Goal: Information Seeking & Learning: Learn about a topic

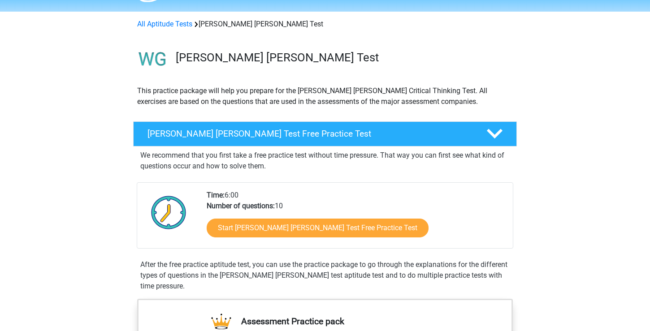
scroll to position [28, 0]
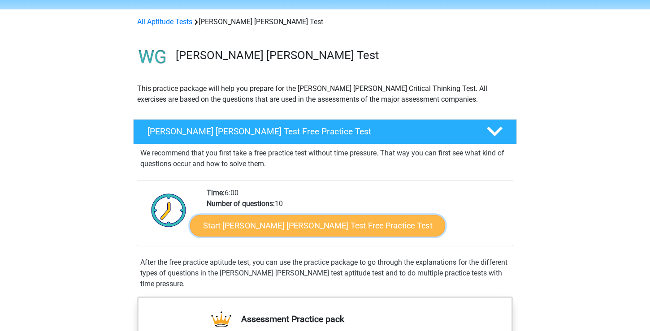
click at [275, 228] on link "Start Watson Glaser Test Free Practice Test" at bounding box center [317, 226] width 255 height 22
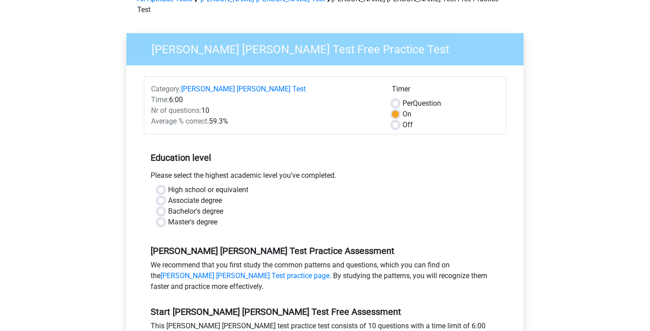
scroll to position [52, 0]
click at [168, 206] on label "Bachelor's degree" at bounding box center [195, 211] width 55 height 11
click at [162, 206] on input "Bachelor's degree" at bounding box center [160, 210] width 7 height 9
radio input "true"
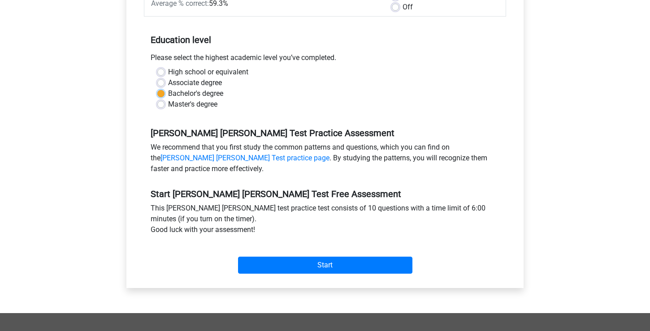
scroll to position [169, 0]
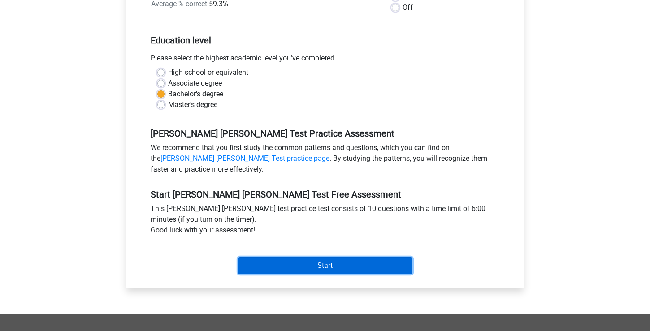
click at [264, 257] on input "Start" at bounding box center [325, 265] width 174 height 17
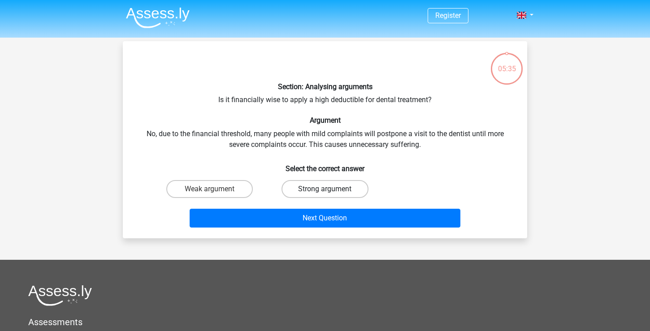
click at [303, 195] on label "Strong argument" at bounding box center [325, 189] width 87 height 18
click at [325, 195] on input "Strong argument" at bounding box center [328, 192] width 6 height 6
radio input "true"
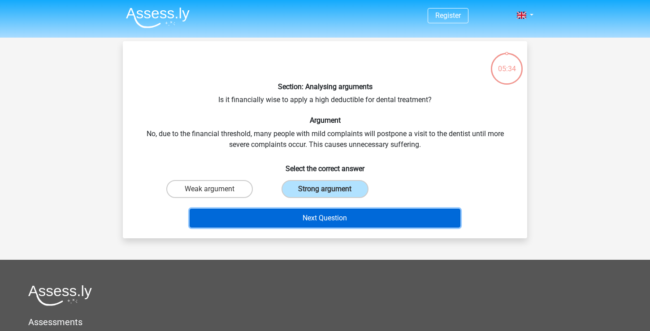
click at [302, 211] on button "Next Question" at bounding box center [325, 218] width 271 height 19
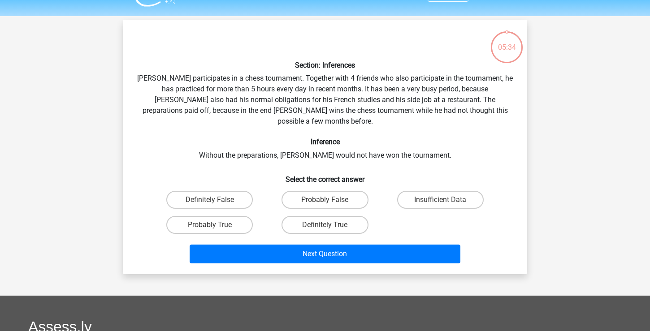
scroll to position [41, 0]
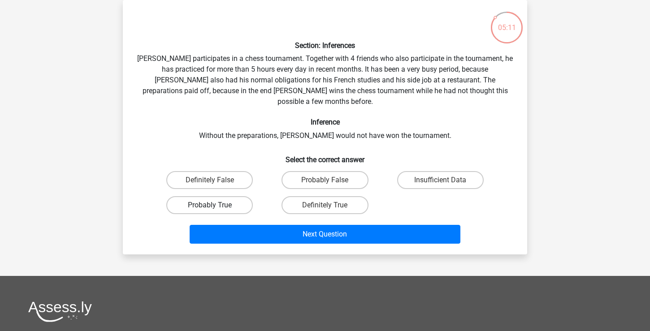
click at [227, 196] on label "Probably True" at bounding box center [209, 205] width 87 height 18
click at [216, 205] on input "Probably True" at bounding box center [213, 208] width 6 height 6
radio input "true"
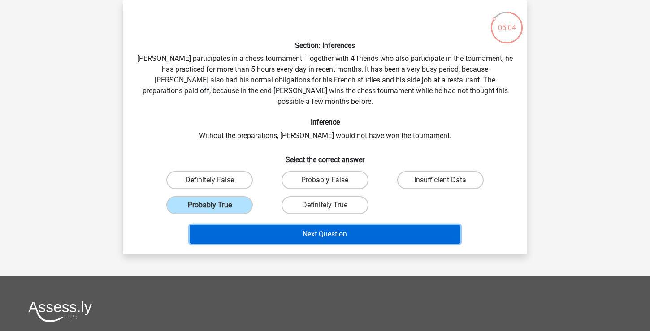
click at [250, 225] on button "Next Question" at bounding box center [325, 234] width 271 height 19
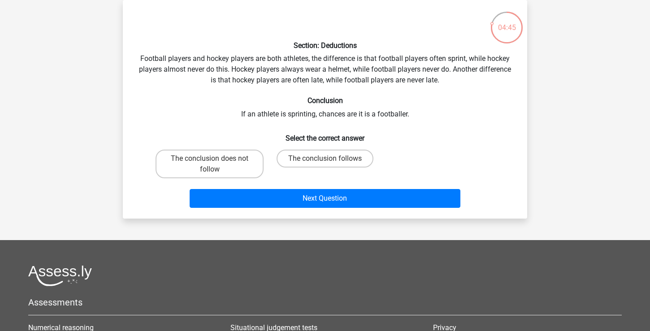
click at [210, 163] on input "The conclusion does not follow" at bounding box center [213, 162] width 6 height 6
radio input "true"
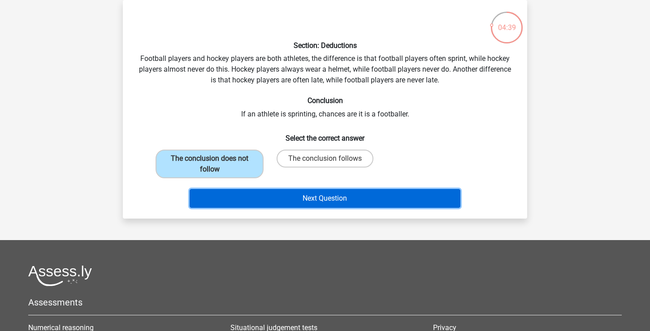
click at [278, 197] on button "Next Question" at bounding box center [325, 198] width 271 height 19
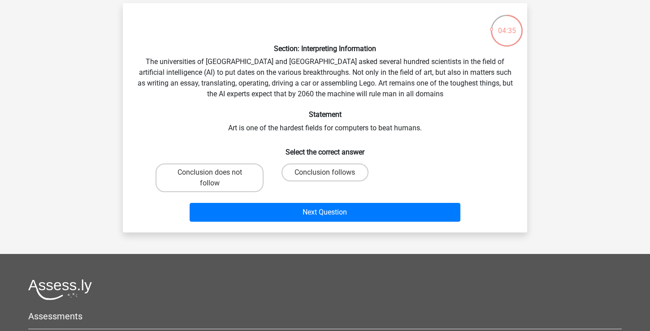
scroll to position [38, 0]
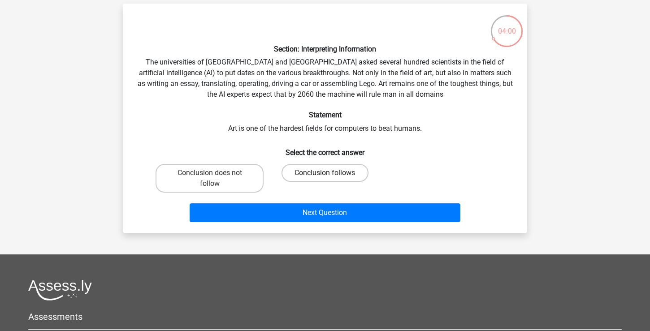
click at [318, 175] on label "Conclusion follows" at bounding box center [325, 173] width 87 height 18
click at [325, 175] on input "Conclusion follows" at bounding box center [328, 176] width 6 height 6
radio input "true"
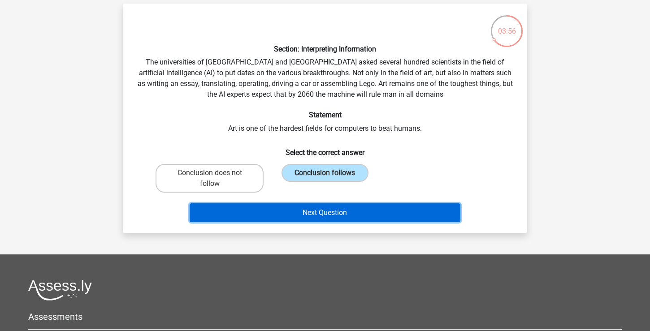
click at [329, 213] on button "Next Question" at bounding box center [325, 213] width 271 height 19
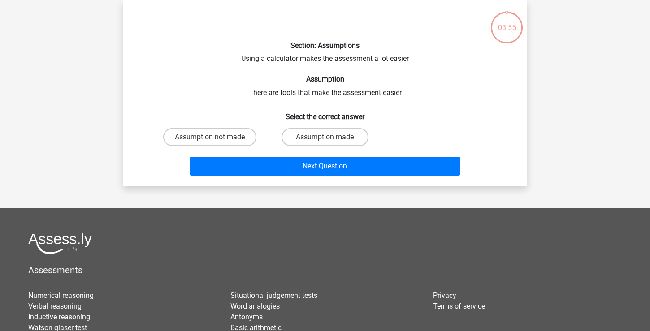
scroll to position [0, 0]
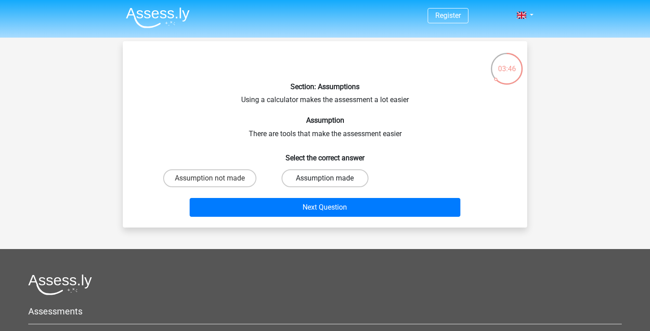
click at [304, 175] on label "Assumption made" at bounding box center [325, 178] width 87 height 18
click at [325, 178] on input "Assumption made" at bounding box center [328, 181] width 6 height 6
radio input "true"
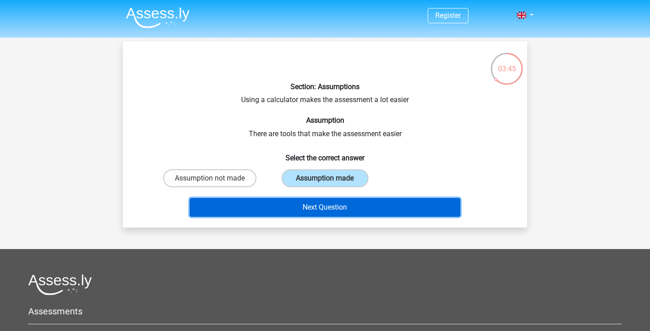
click at [300, 204] on button "Next Question" at bounding box center [325, 207] width 271 height 19
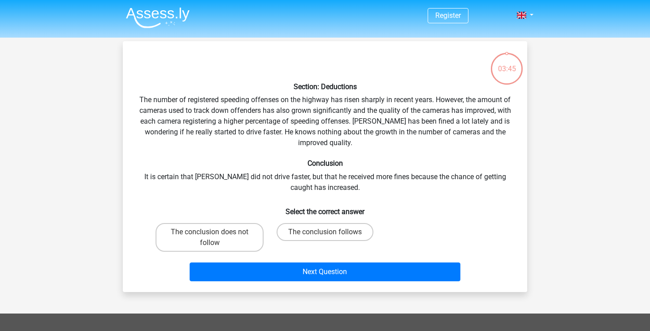
scroll to position [41, 0]
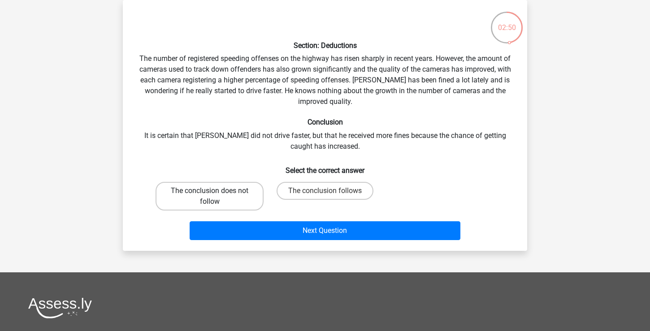
drag, startPoint x: 314, startPoint y: 192, endPoint x: 189, endPoint y: 194, distance: 125.1
click at [189, 194] on div "The conclusion does not follow The conclusion follows" at bounding box center [325, 196] width 346 height 36
click at [189, 194] on label "The conclusion does not follow" at bounding box center [210, 196] width 108 height 29
click at [210, 194] on input "The conclusion does not follow" at bounding box center [213, 194] width 6 height 6
radio input "true"
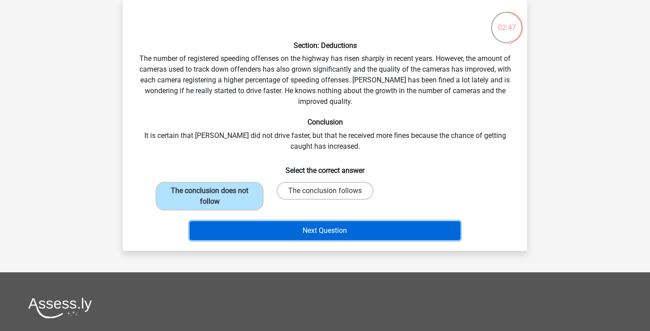
click at [234, 229] on button "Next Question" at bounding box center [325, 230] width 271 height 19
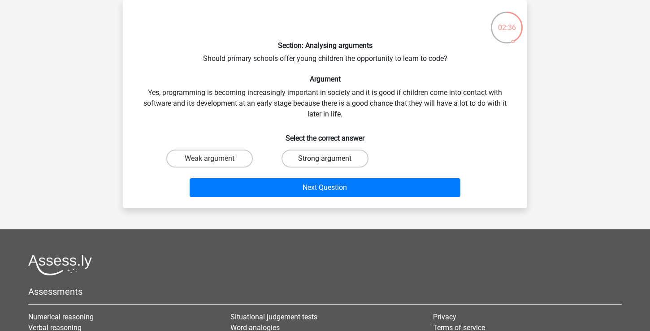
click at [333, 167] on label "Strong argument" at bounding box center [325, 159] width 87 height 18
click at [331, 165] on input "Strong argument" at bounding box center [328, 162] width 6 height 6
radio input "true"
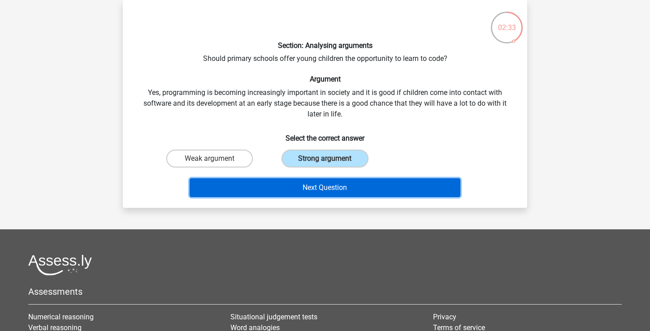
click at [329, 195] on button "Next Question" at bounding box center [325, 187] width 271 height 19
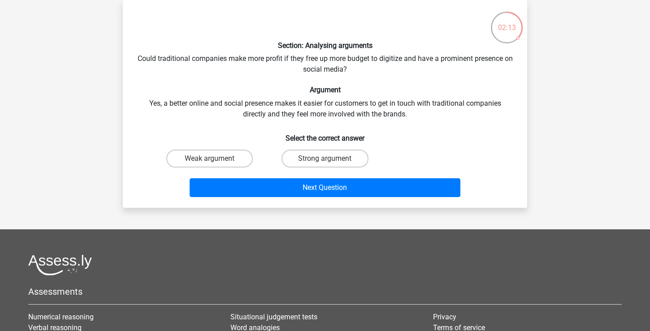
click at [326, 168] on div "Strong argument" at bounding box center [324, 158] width 115 height 25
click at [325, 163] on input "Strong argument" at bounding box center [328, 162] width 6 height 6
radio input "true"
click at [325, 162] on input "Strong argument" at bounding box center [328, 162] width 6 height 6
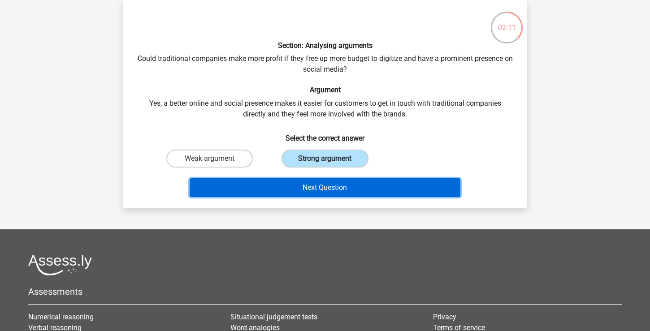
click at [309, 190] on button "Next Question" at bounding box center [325, 187] width 271 height 19
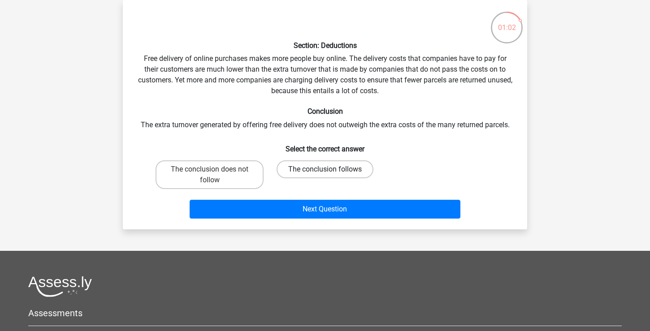
click at [306, 171] on label "The conclusion follows" at bounding box center [325, 169] width 97 height 18
click at [325, 171] on input "The conclusion follows" at bounding box center [328, 172] width 6 height 6
radio input "true"
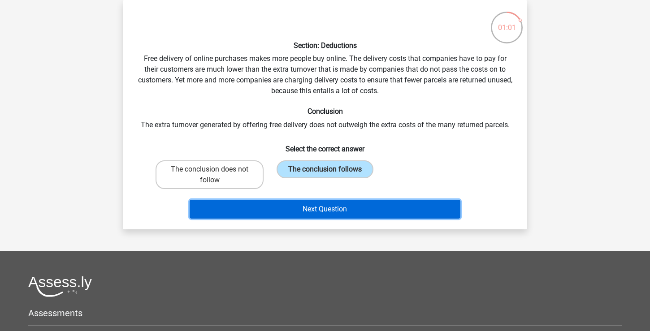
click at [300, 215] on button "Next Question" at bounding box center [325, 209] width 271 height 19
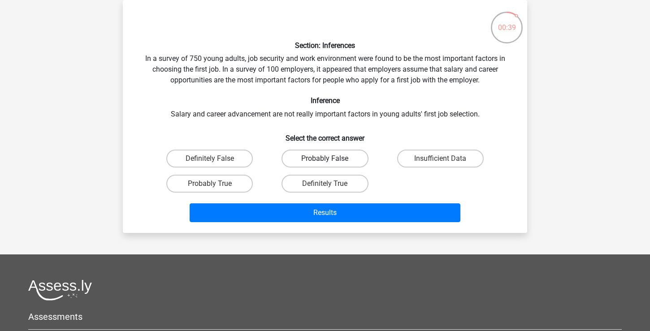
click at [319, 163] on label "Probably False" at bounding box center [325, 159] width 87 height 18
click at [325, 163] on input "Probably False" at bounding box center [328, 162] width 6 height 6
radio input "true"
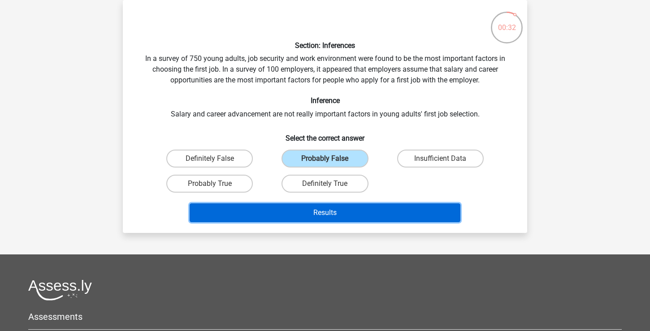
click at [325, 207] on button "Results" at bounding box center [325, 213] width 271 height 19
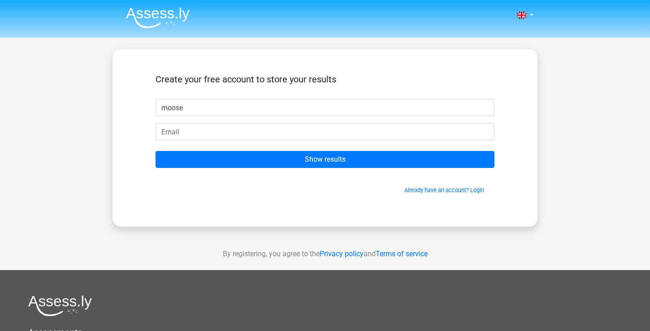
type input "moose"
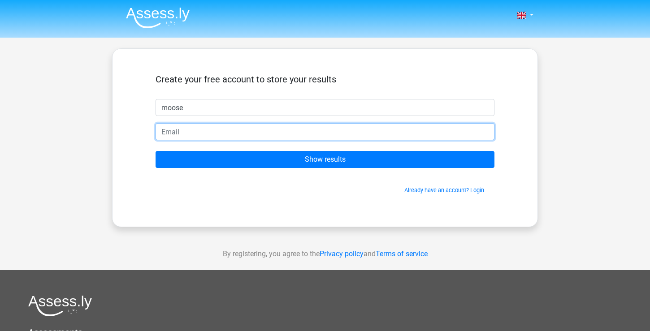
click at [260, 131] on input "email" at bounding box center [325, 131] width 339 height 17
type input "mustafamaraie@yahoo.com"
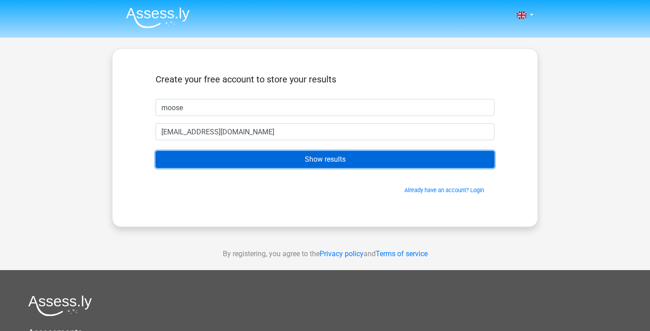
click at [269, 161] on input "Show results" at bounding box center [325, 159] width 339 height 17
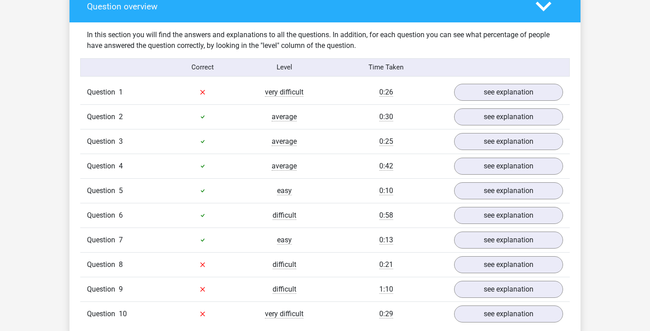
scroll to position [679, 0]
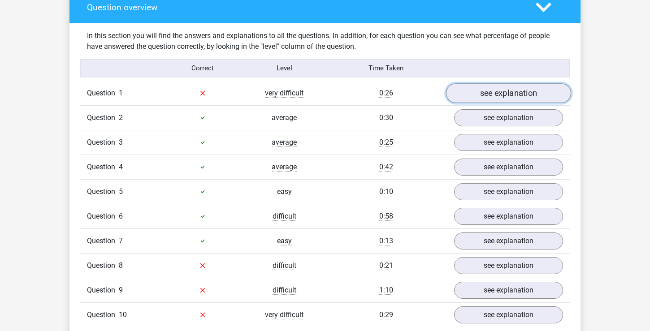
click at [473, 93] on link "see explanation" at bounding box center [508, 93] width 125 height 20
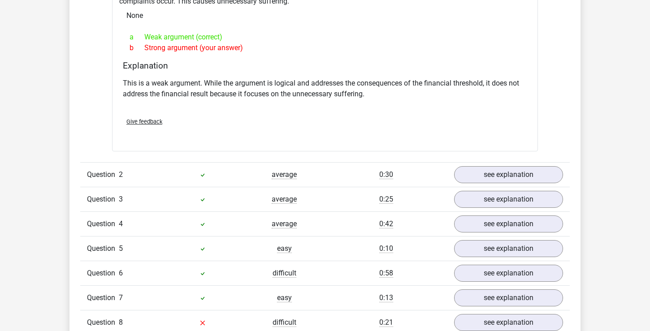
scroll to position [868, 0]
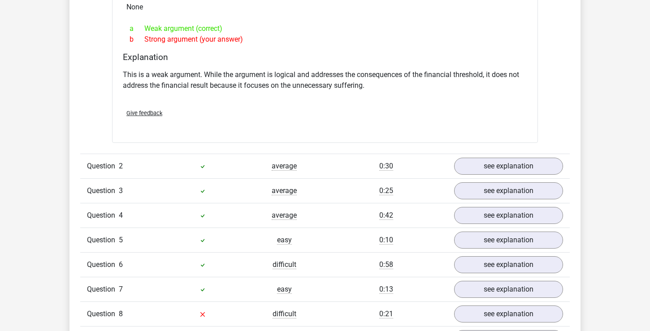
click at [204, 163] on icon at bounding box center [202, 166] width 7 height 7
click at [488, 166] on link "see explanation" at bounding box center [508, 166] width 125 height 20
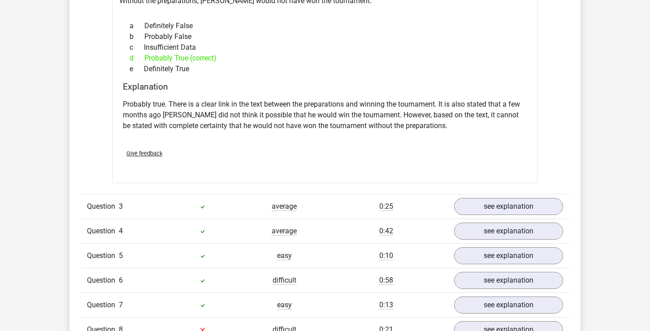
scroll to position [1166, 0]
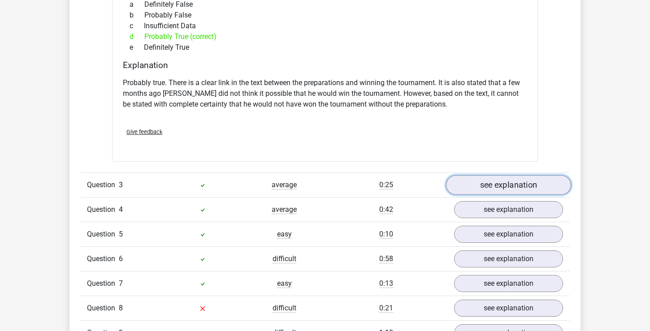
click at [476, 177] on link "see explanation" at bounding box center [508, 185] width 125 height 20
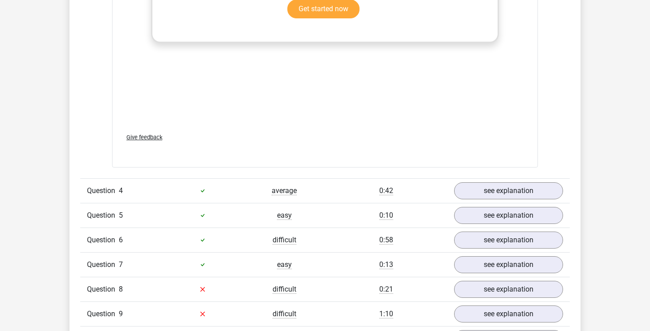
scroll to position [1681, 0]
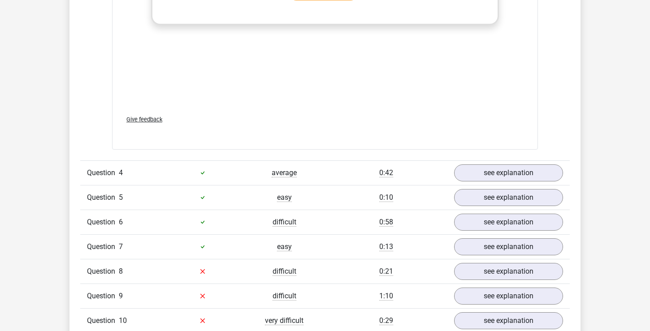
click at [296, 174] on div "Question 4 average 0:42 see explanation" at bounding box center [325, 172] width 490 height 25
click at [469, 172] on link "see explanation" at bounding box center [508, 173] width 125 height 20
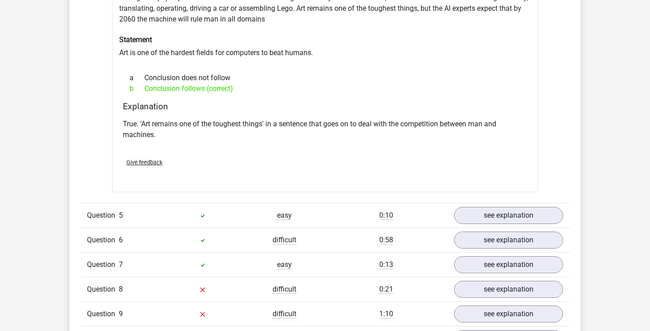
scroll to position [1914, 0]
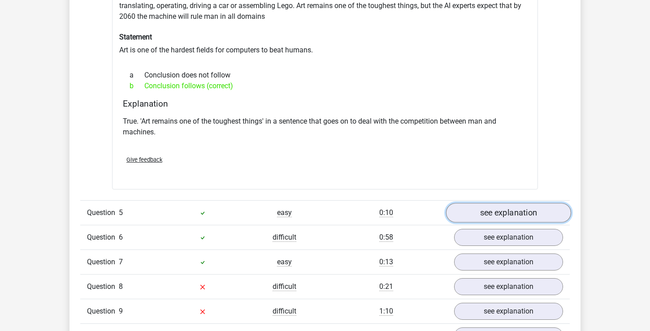
click at [471, 213] on link "see explanation" at bounding box center [508, 213] width 125 height 20
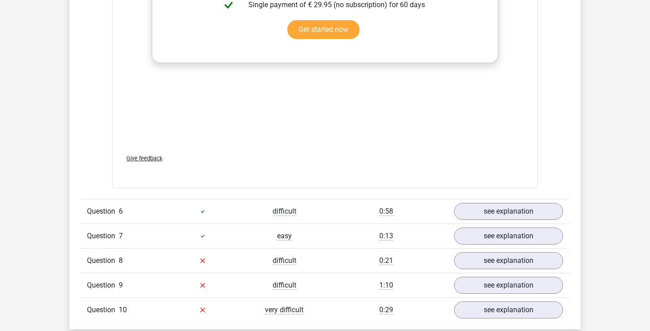
scroll to position [2400, 0]
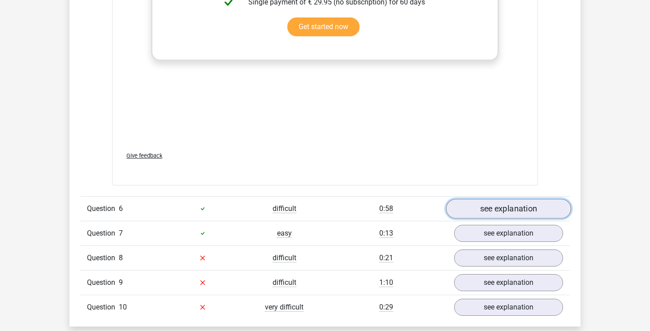
click at [462, 199] on link "see explanation" at bounding box center [508, 209] width 125 height 20
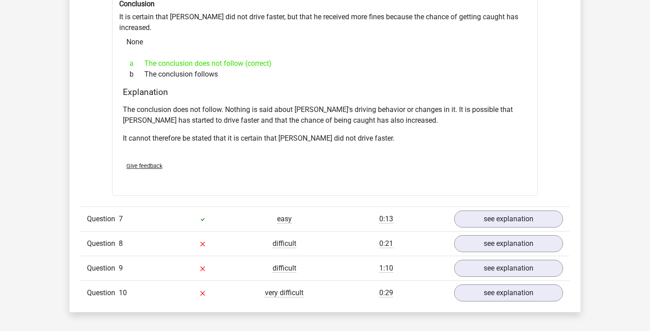
scroll to position [2711, 0]
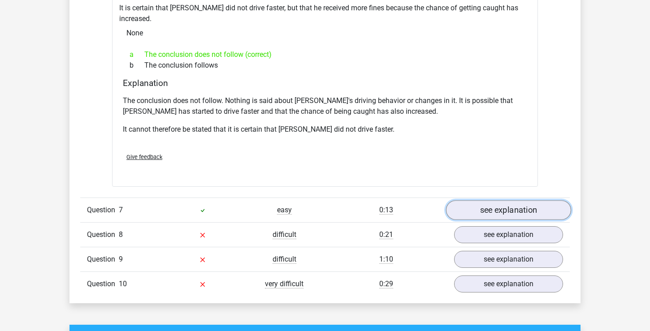
click at [467, 200] on link "see explanation" at bounding box center [508, 210] width 125 height 20
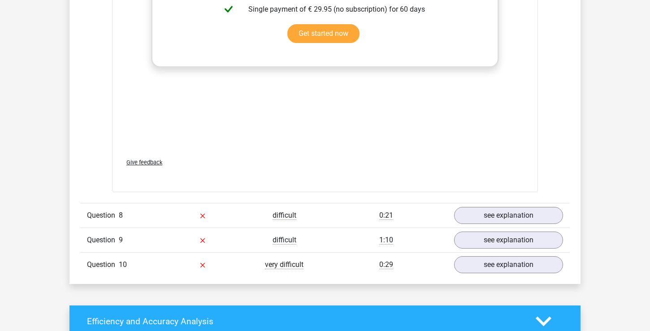
scroll to position [3198, 0]
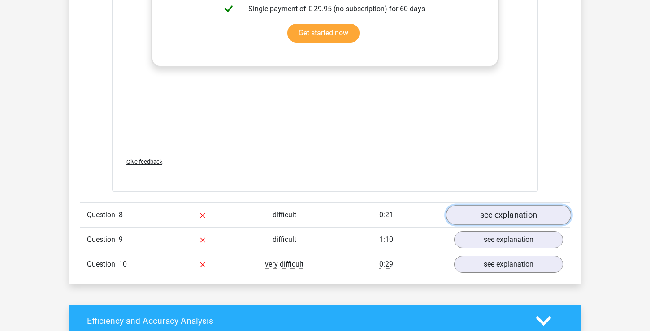
click at [468, 205] on link "see explanation" at bounding box center [508, 215] width 125 height 20
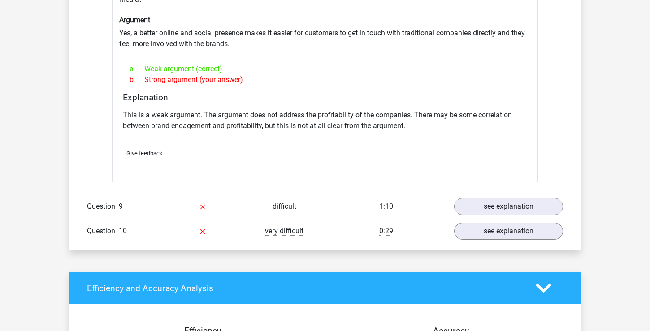
scroll to position [3481, 0]
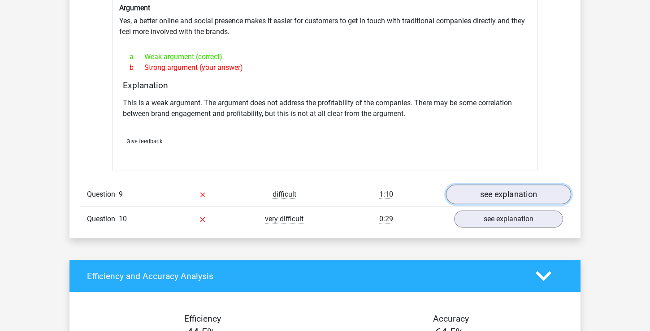
click at [479, 185] on link "see explanation" at bounding box center [508, 195] width 125 height 20
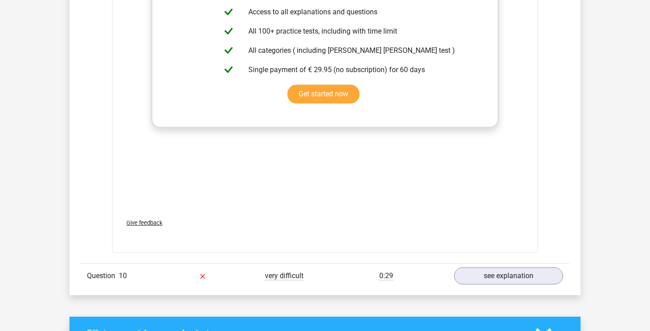
scroll to position [3913, 0]
click at [482, 267] on link "see explanation" at bounding box center [508, 277] width 125 height 20
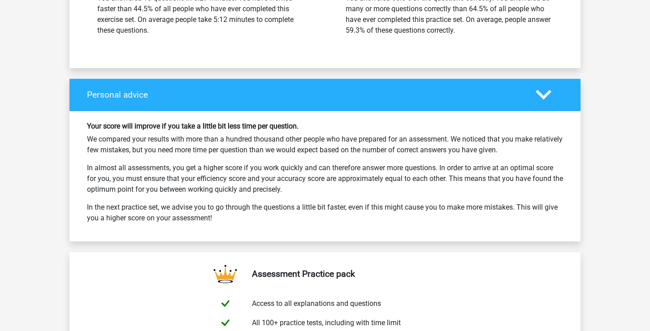
scroll to position [4962, 0]
